Goal: Information Seeking & Learning: Find specific fact

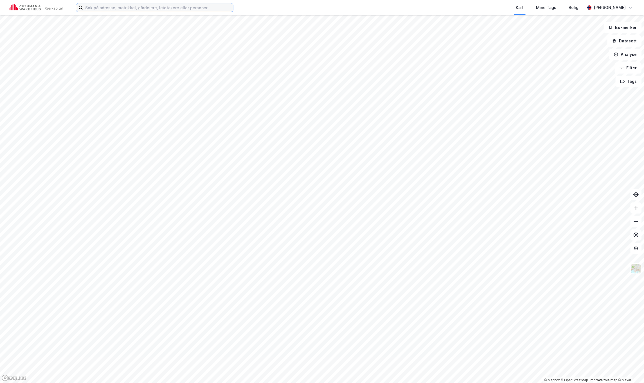
click at [125, 6] on input at bounding box center [158, 7] width 150 height 8
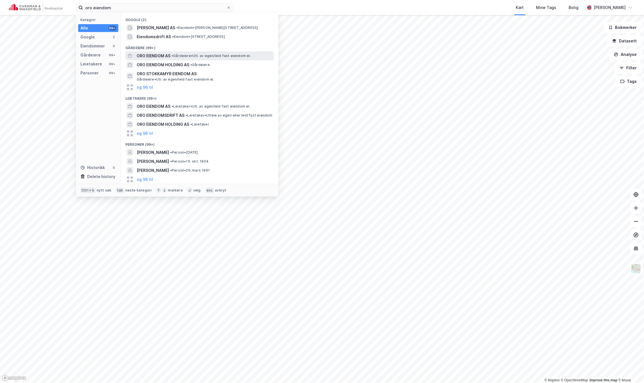
click at [158, 59] on span "ORO EIENDOM AS" at bounding box center [154, 56] width 34 height 7
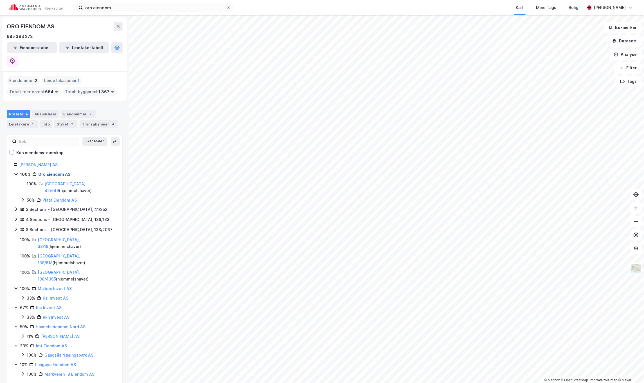
click at [47, 172] on link "Oro Eiendom AS" at bounding box center [54, 174] width 32 height 5
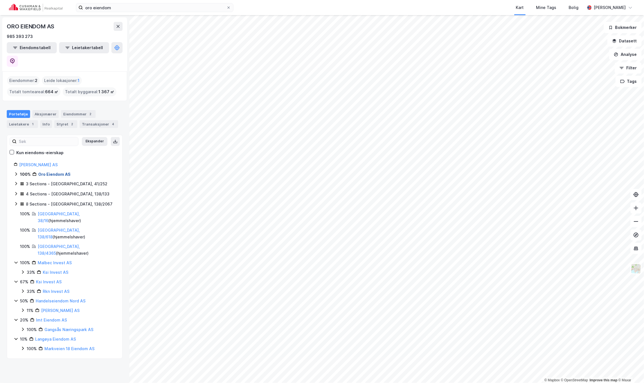
click at [47, 172] on link "Oro Eiendom AS" at bounding box center [54, 174] width 32 height 5
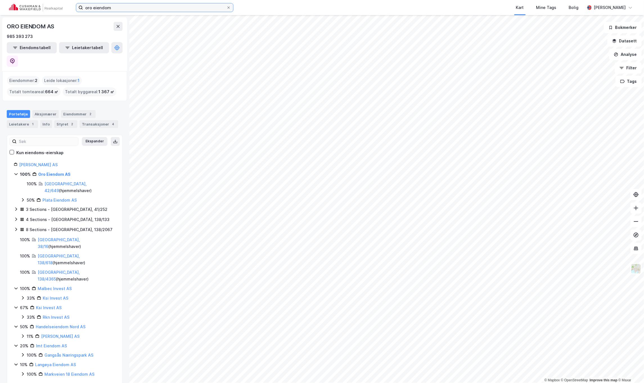
click at [160, 10] on input "oro eiendom" at bounding box center [154, 7] width 143 height 8
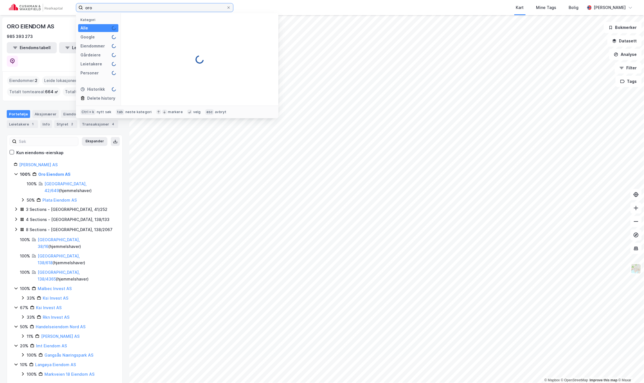
type input "oro"
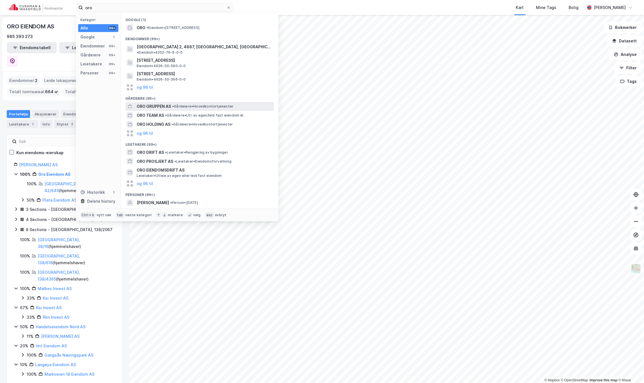
click at [171, 103] on span "ORO GRUPPEN AS" at bounding box center [154, 106] width 34 height 7
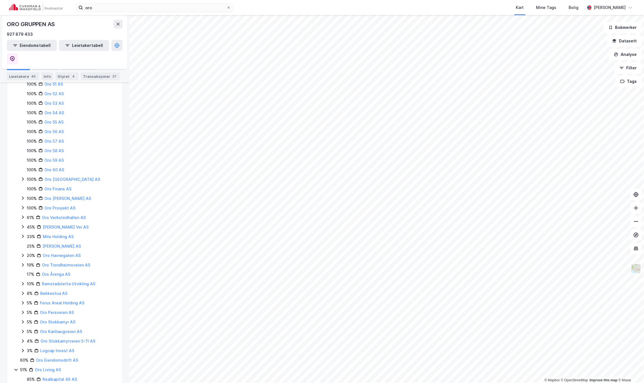
scroll to position [262, 0]
click at [56, 331] on link "Logcap Invest AS" at bounding box center [57, 333] width 34 height 5
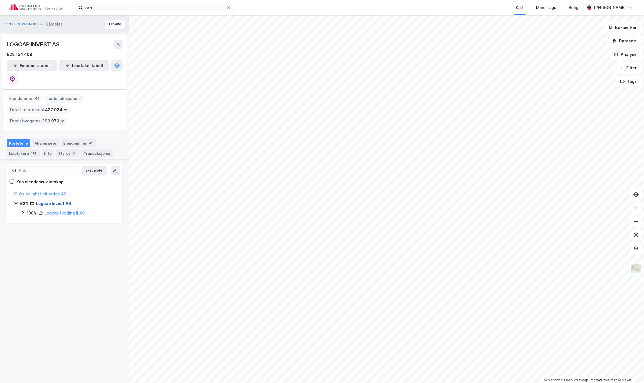
click at [40, 201] on link "Logcap Invest AS" at bounding box center [53, 203] width 35 height 5
click at [41, 201] on link "Logcap Invest AS" at bounding box center [53, 203] width 35 height 5
click at [40, 192] on link "Oslo Light Industries AS" at bounding box center [42, 194] width 47 height 5
click at [44, 139] on div "Aksjonærer" at bounding box center [45, 143] width 26 height 8
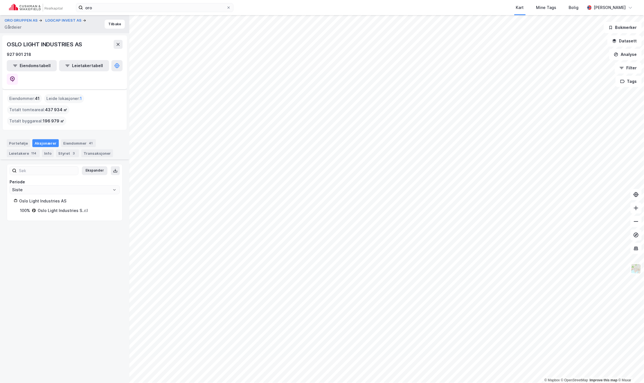
click at [44, 198] on div "Oslo Light Industries AS" at bounding box center [67, 201] width 96 height 7
click at [65, 150] on div "Styret 3" at bounding box center [67, 154] width 23 height 8
